Goal: Navigation & Orientation: Find specific page/section

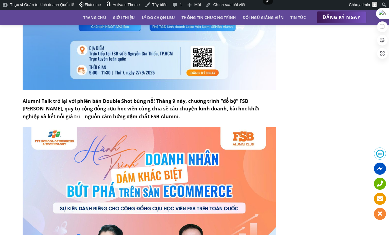
scroll to position [364, 0]
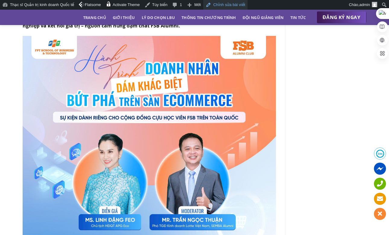
click at [219, 3] on link "Chỉnh sửa bài viết" at bounding box center [225, 5] width 44 height 10
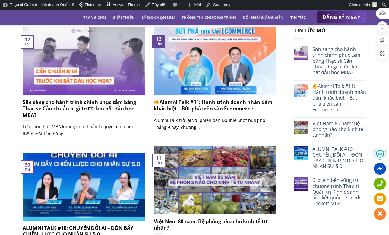
scroll to position [33, 0]
